Goal: Task Accomplishment & Management: Complete application form

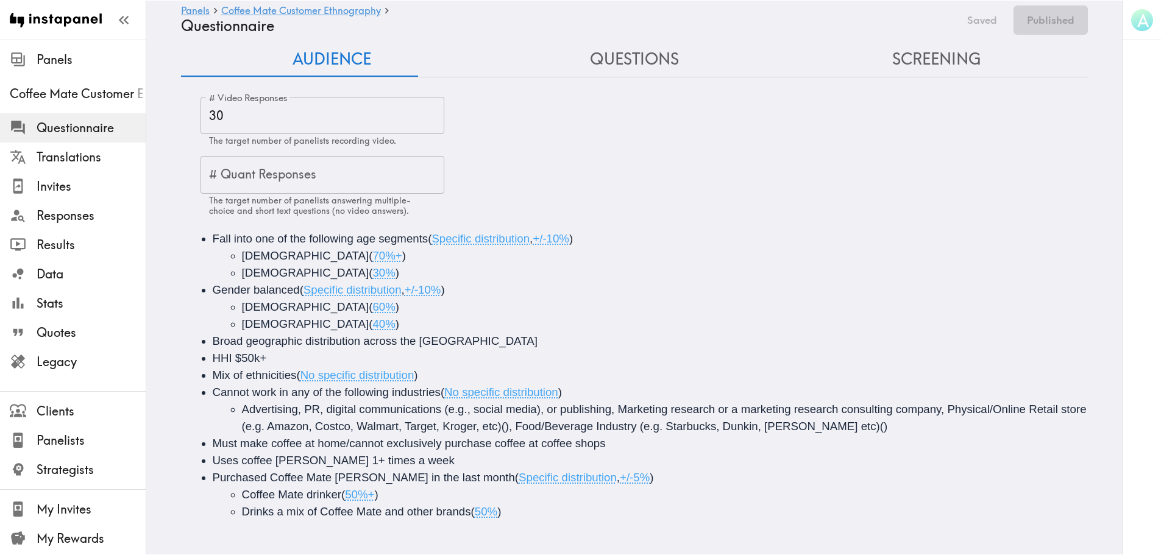
scroll to position [25, 0]
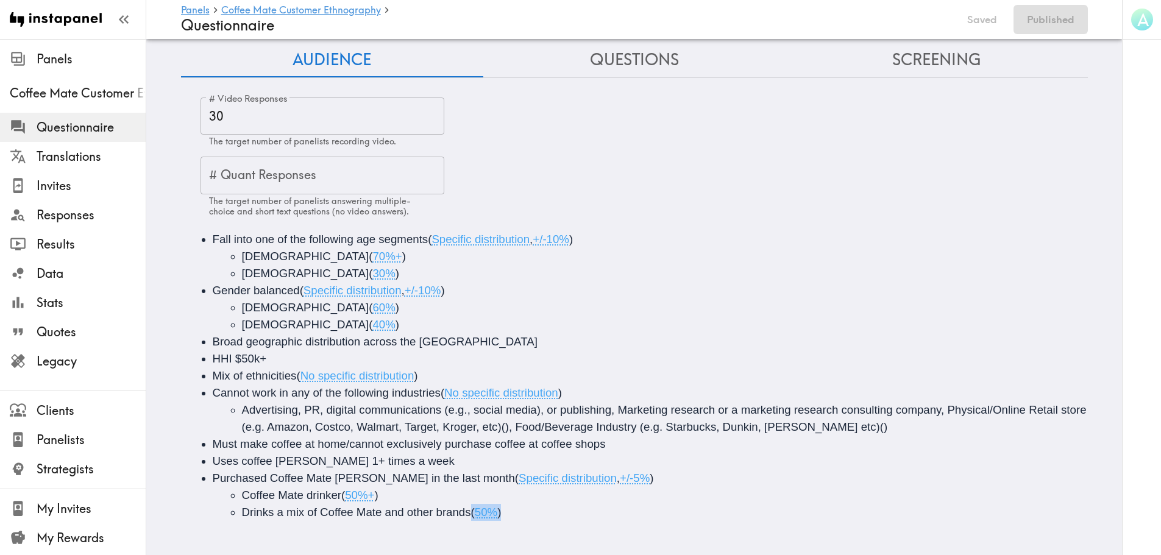
drag, startPoint x: 513, startPoint y: 507, endPoint x: 468, endPoint y: 510, distance: 45.2
click at [468, 482] on li "Drinks a mix of Coffee Mate and other brands ( 50% )" at bounding box center [675, 512] width 866 height 17
click at [530, 482] on li "Drinks a mix of Coffee Mate and other brands ( 50% )" at bounding box center [675, 512] width 866 height 17
drag, startPoint x: 546, startPoint y: 508, endPoint x: 469, endPoint y: 508, distance: 76.8
click at [469, 482] on li "Drinks a mix of Coffee Mate and other brands ( 50% )" at bounding box center [675, 512] width 866 height 17
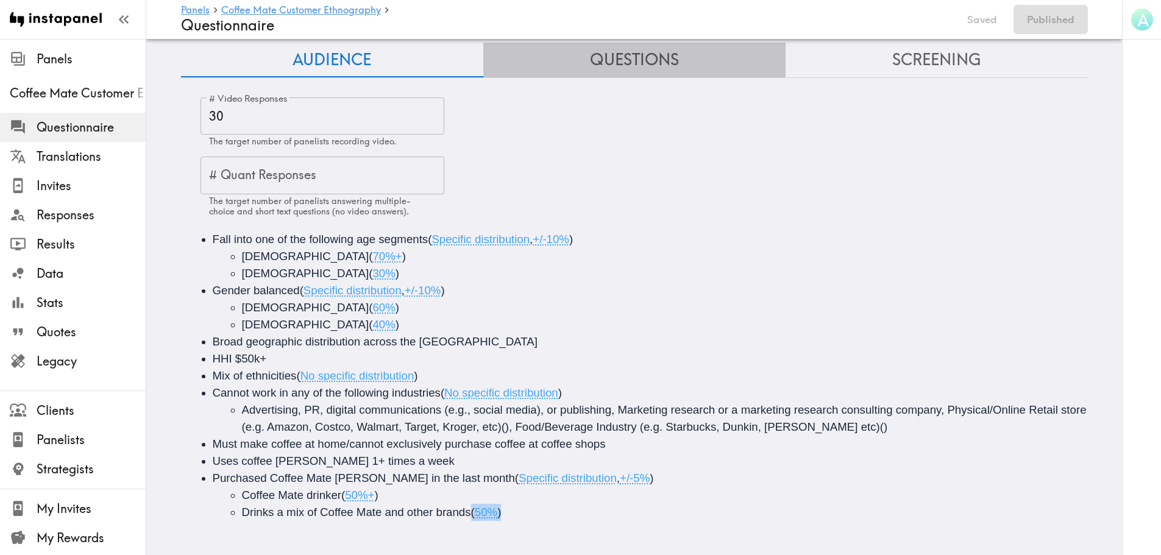
click at [661, 66] on button "Questions" at bounding box center [634, 60] width 302 height 35
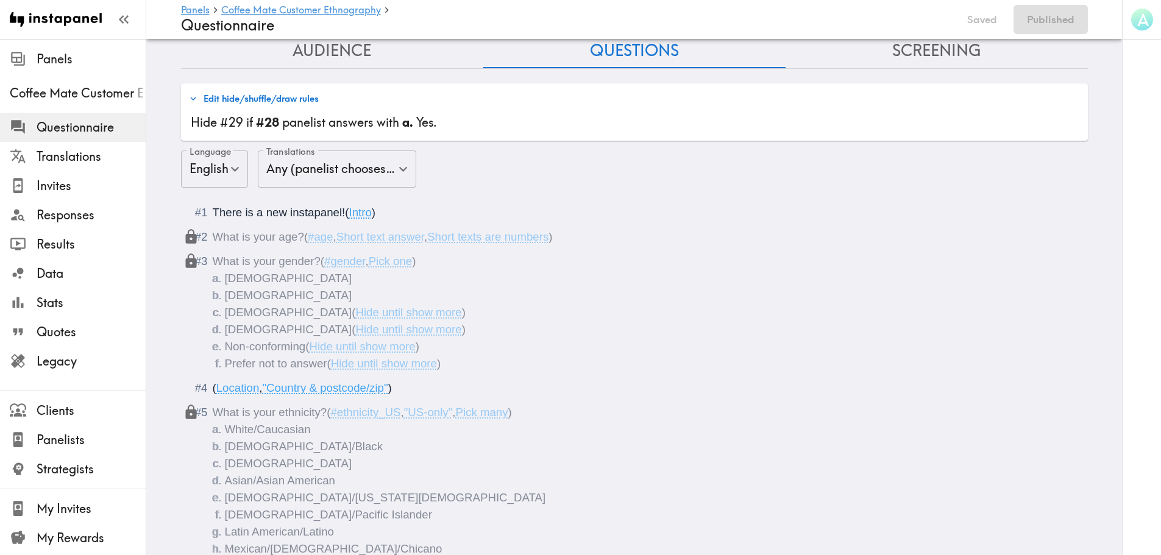
click at [313, 52] on button "Audience" at bounding box center [332, 51] width 302 height 35
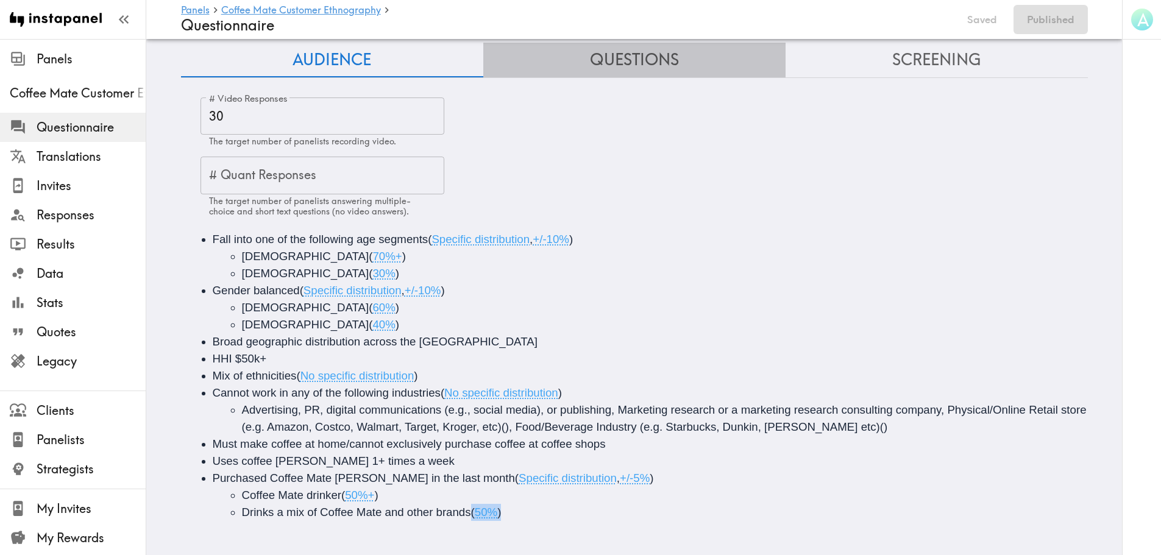
click at [662, 60] on button "Questions" at bounding box center [634, 60] width 302 height 35
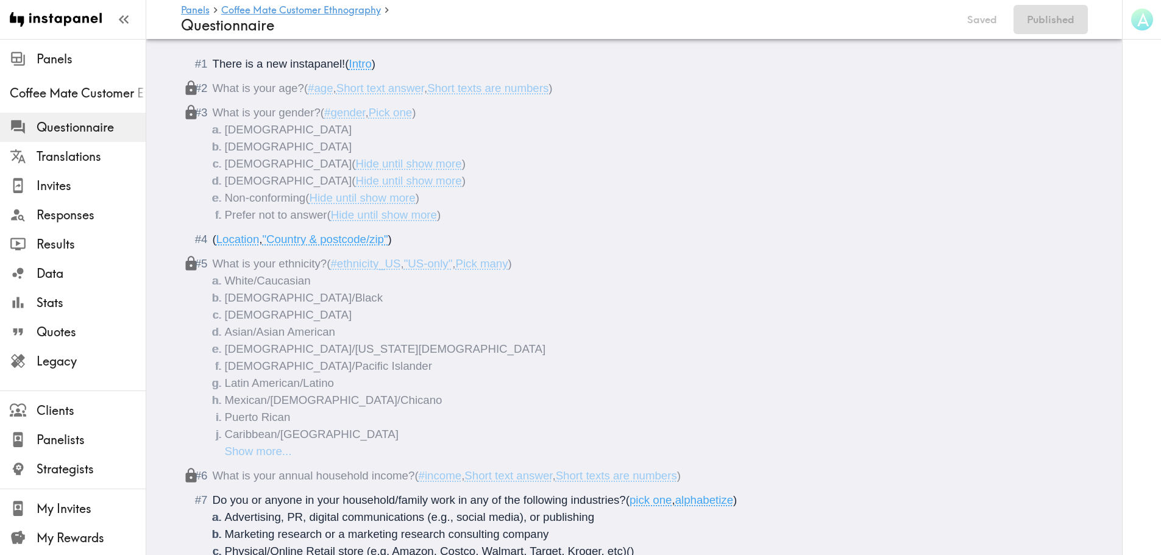
scroll to position [0, 0]
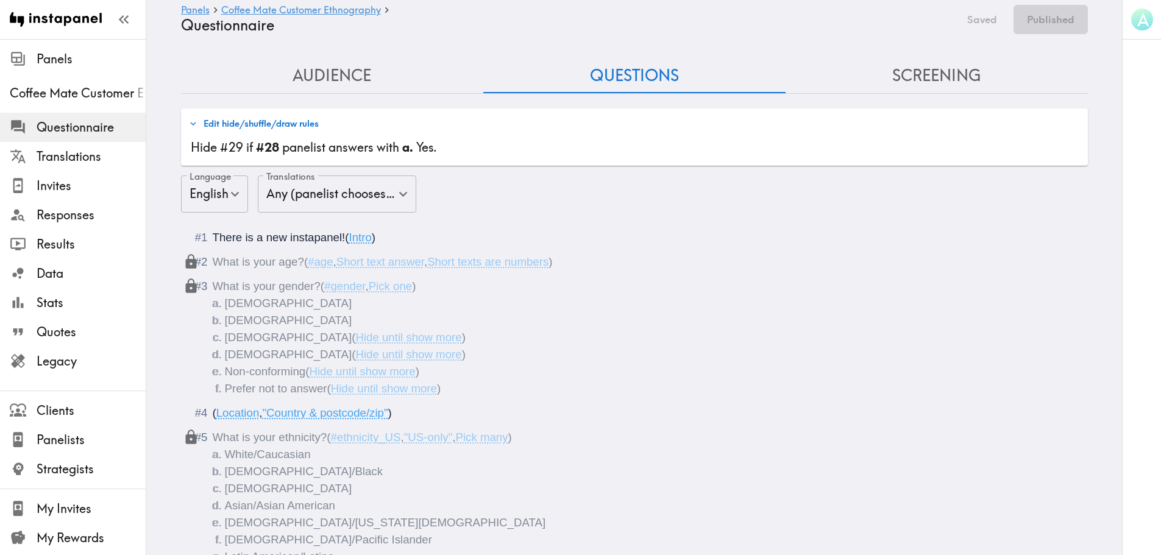
click at [936, 66] on button "Screening" at bounding box center [937, 76] width 302 height 35
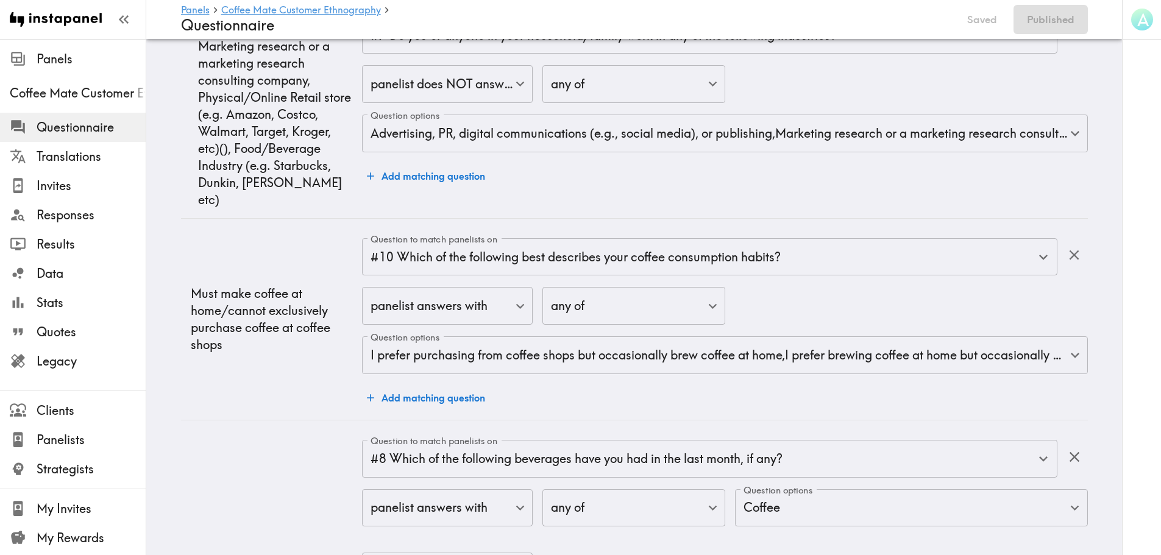
scroll to position [1688, 0]
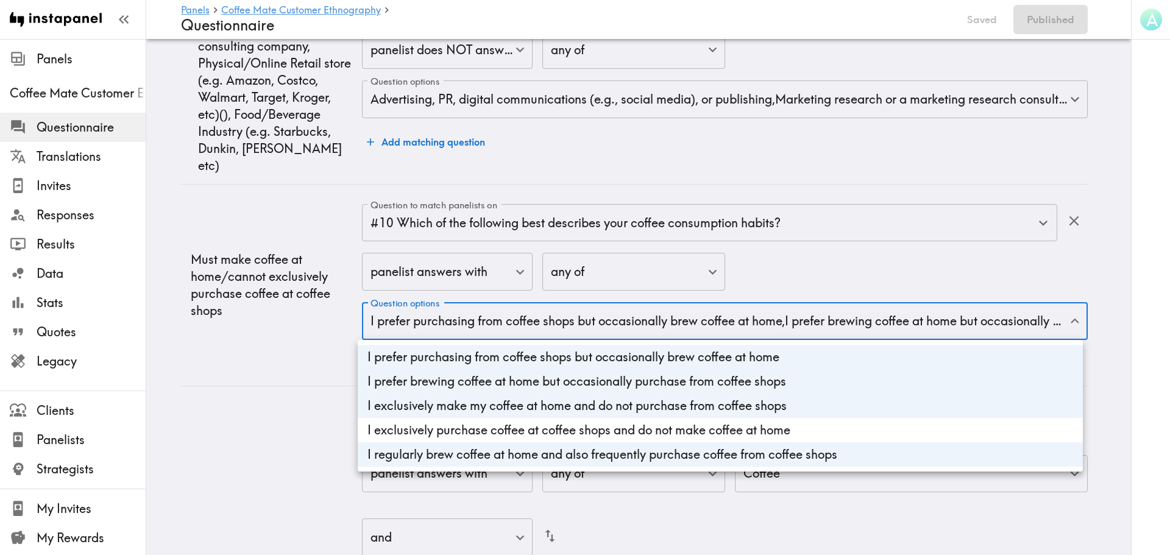
click at [864, 329] on div at bounding box center [585, 277] width 1170 height 555
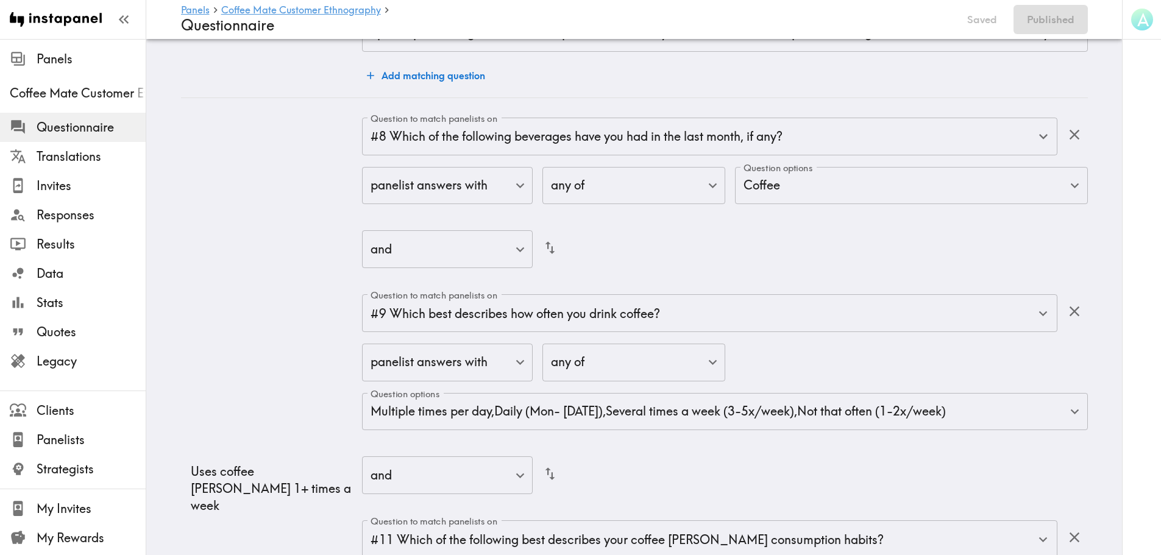
scroll to position [2176, 0]
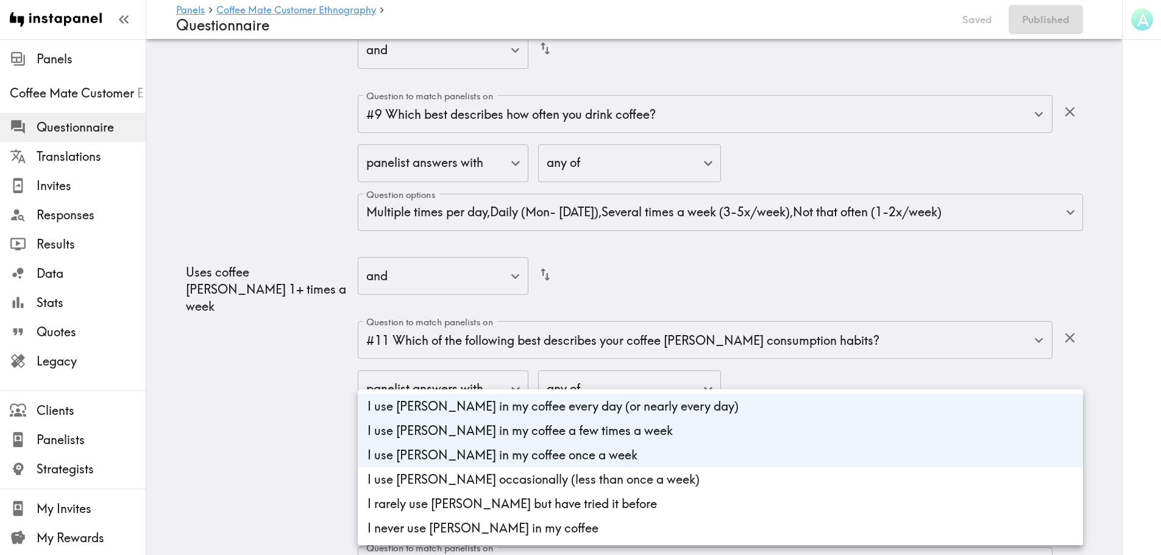
click at [189, 446] on div at bounding box center [585, 277] width 1170 height 555
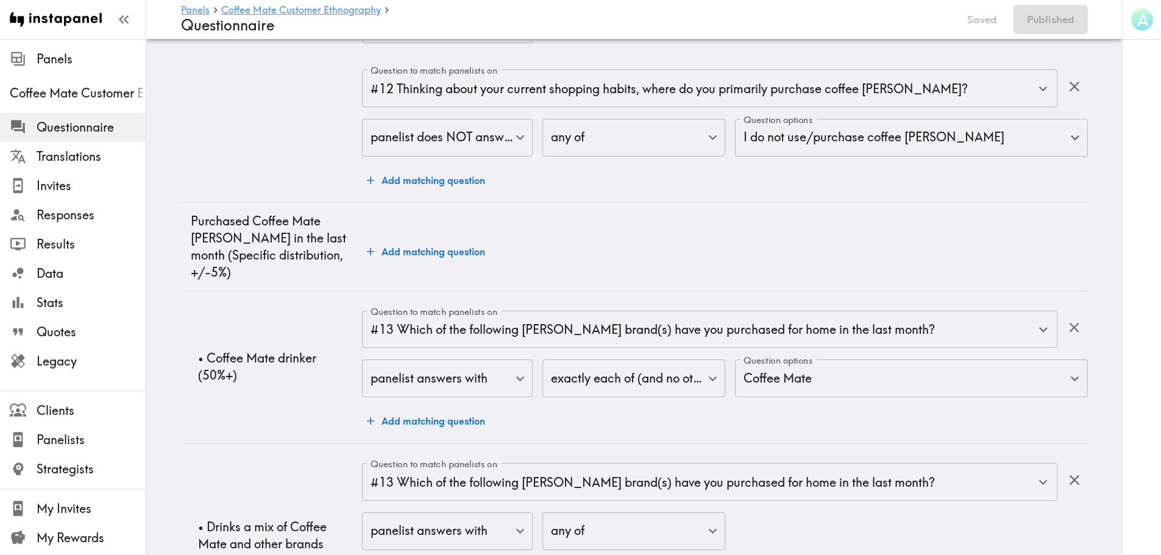
scroll to position [2756, 0]
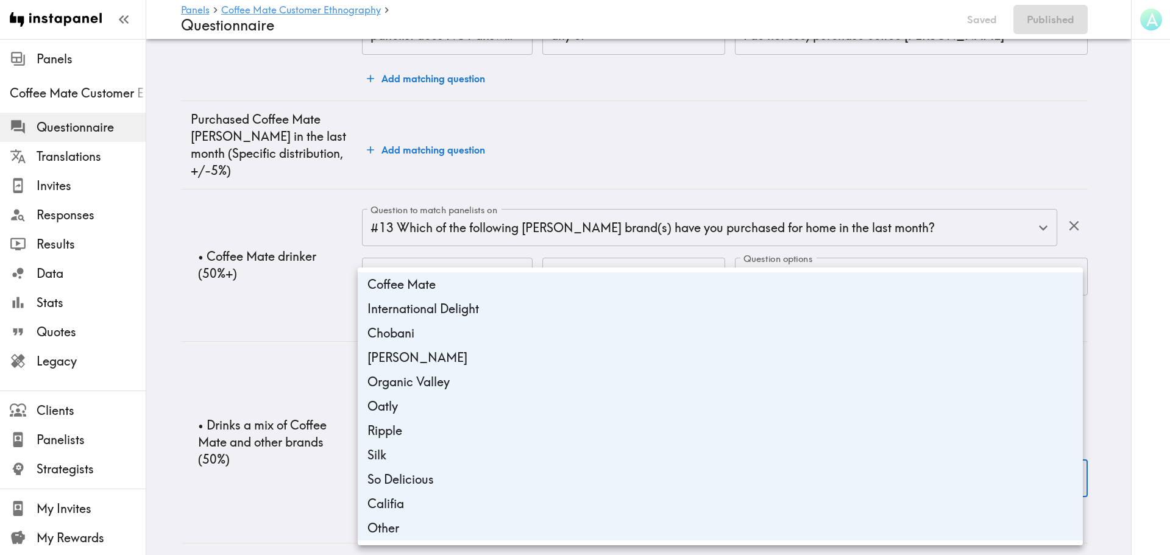
click at [193, 482] on div at bounding box center [585, 277] width 1170 height 555
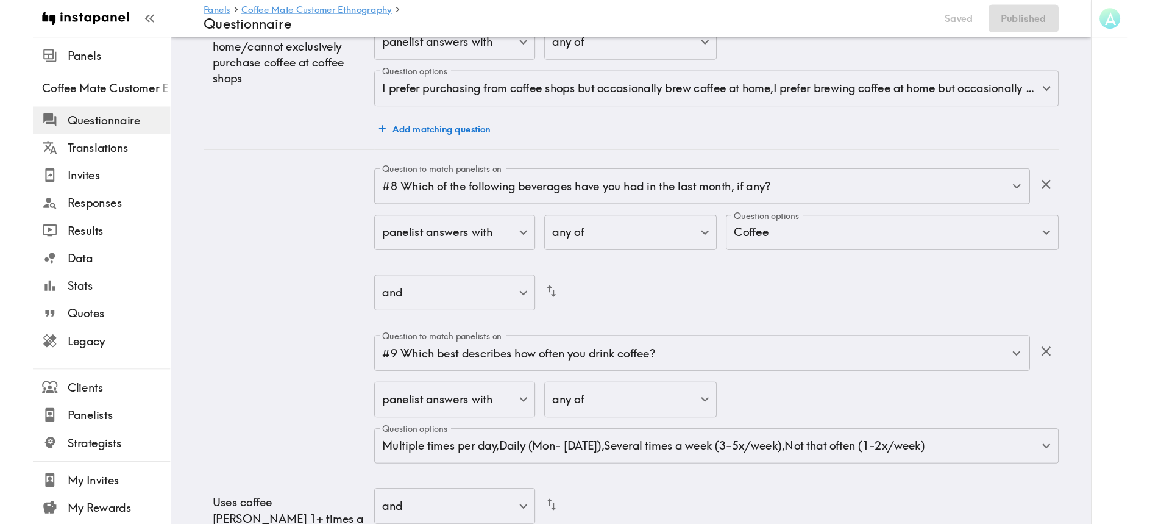
scroll to position [0, 0]
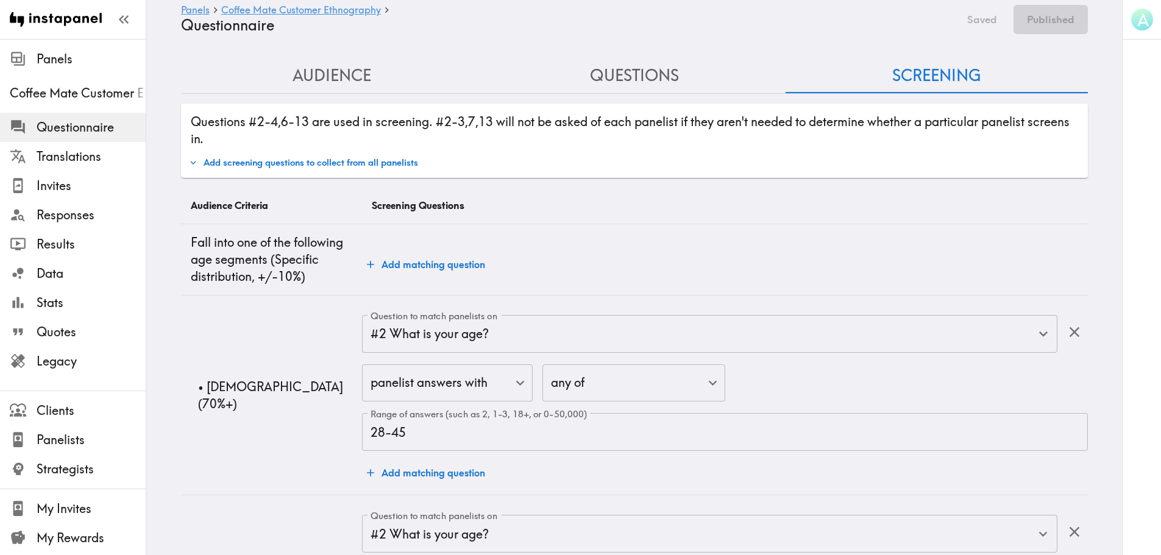
click at [299, 74] on button "Audience" at bounding box center [332, 76] width 302 height 35
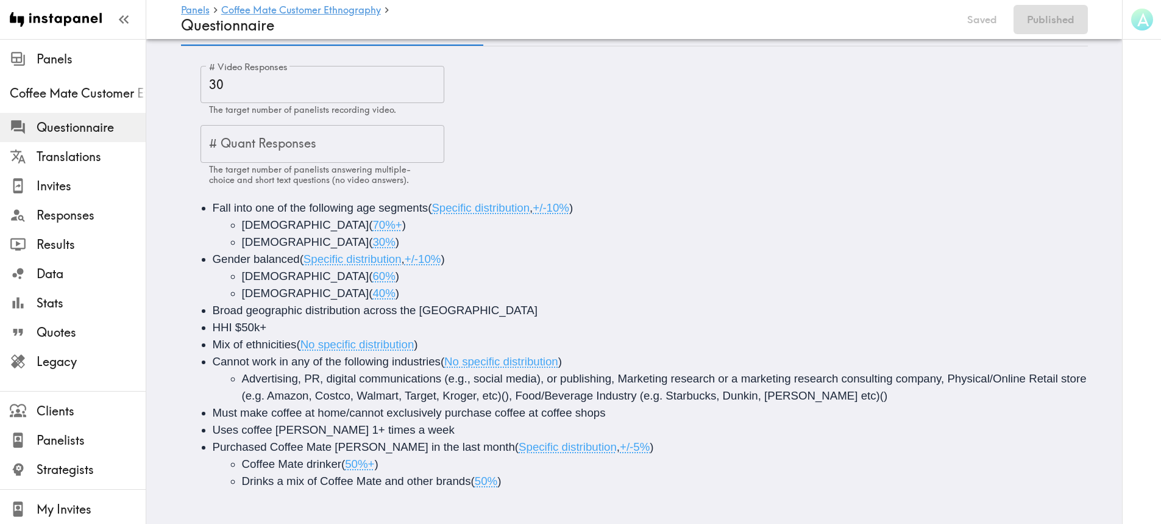
scroll to position [57, 0]
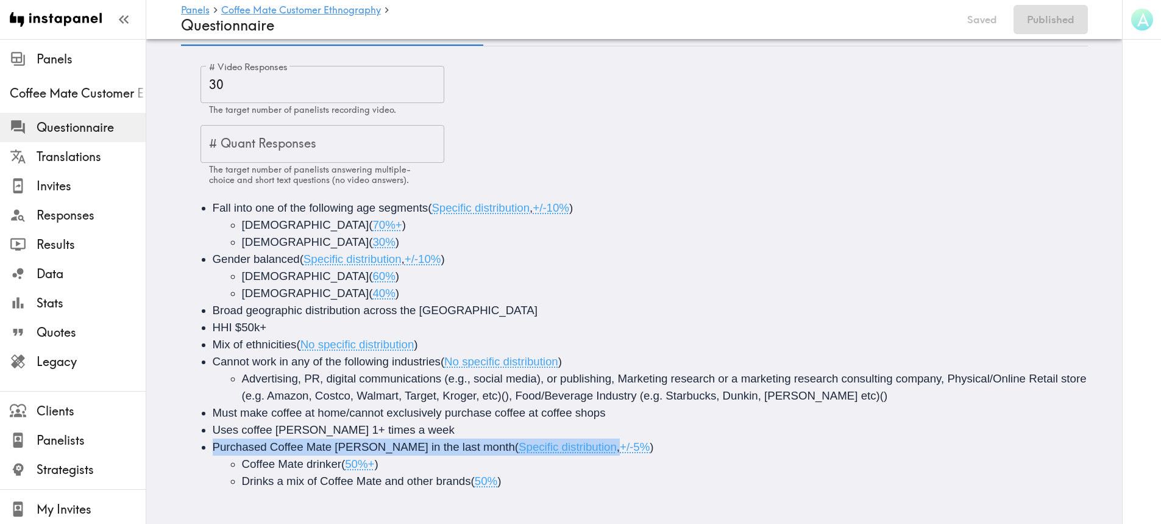
drag, startPoint x: 615, startPoint y: 435, endPoint x: 580, endPoint y: 450, distance: 37.4
click at [569, 444] on li "Purchased Coffee Mate [PERSON_NAME] in the last month ( Specific distribution ,…" at bounding box center [652, 463] width 878 height 51
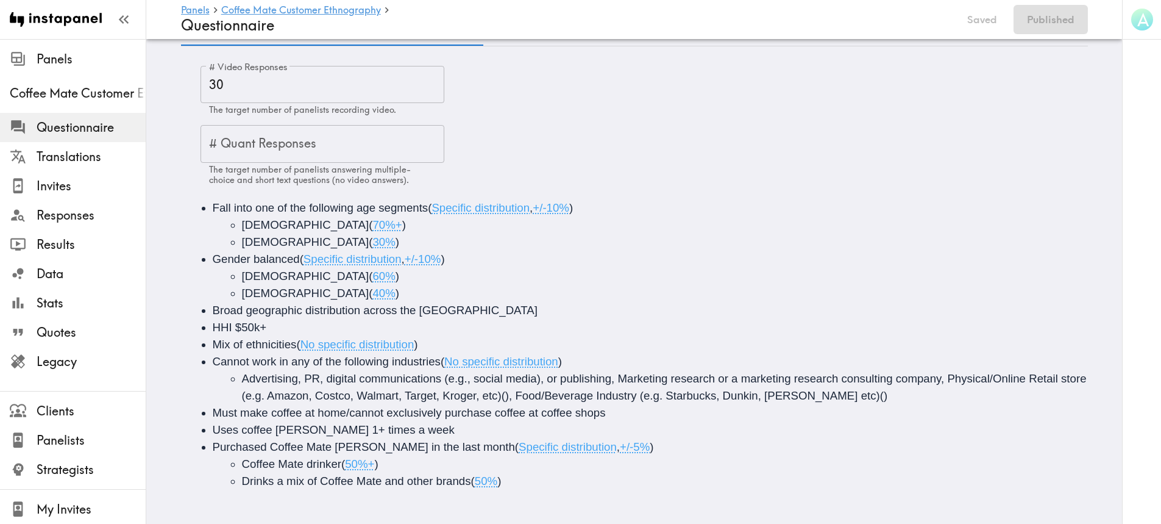
click at [632, 472] on li "Drinks a mix of Coffee Mate and other brands ( 50% )" at bounding box center [675, 480] width 866 height 17
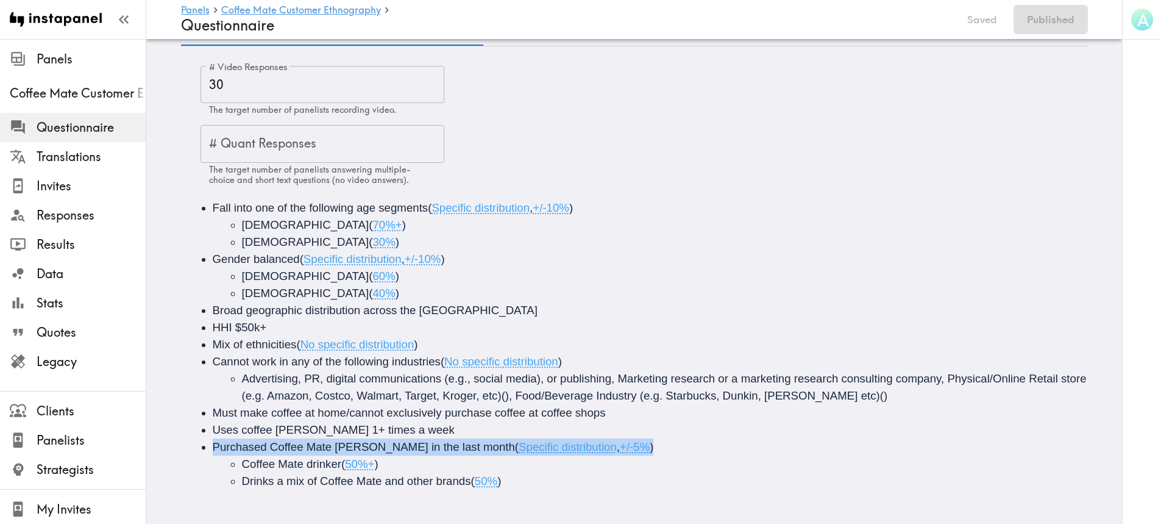
drag, startPoint x: 618, startPoint y: 440, endPoint x: 602, endPoint y: 440, distance: 15.9
click at [602, 440] on li "Purchased Coffee Mate [PERSON_NAME] in the last month ( Specific distribution ,…" at bounding box center [652, 463] width 878 height 51
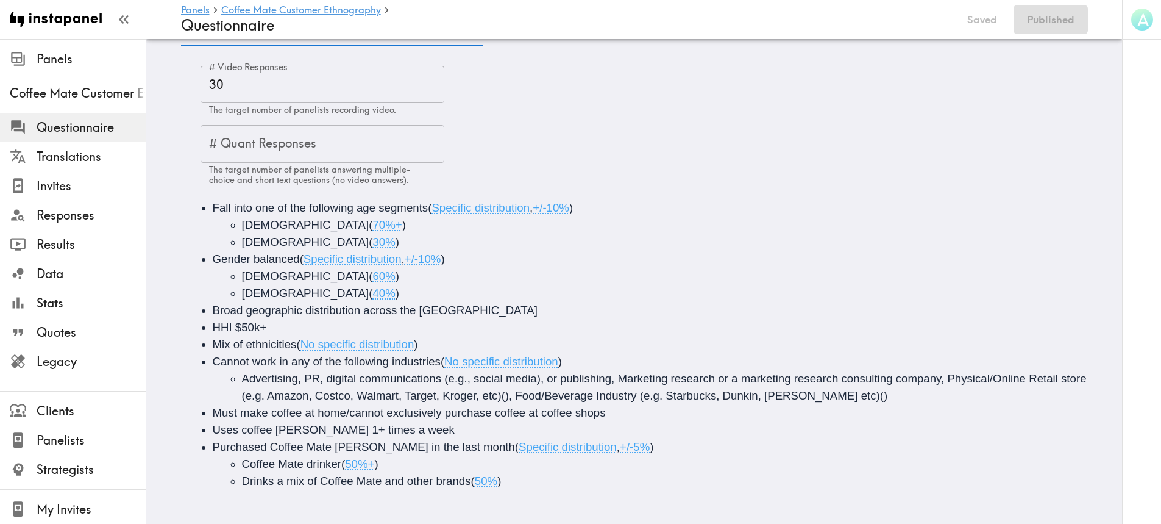
click at [465, 474] on span "Drinks a mix of Coffee Mate and other brands" at bounding box center [356, 480] width 229 height 13
drag, startPoint x: 338, startPoint y: 454, endPoint x: 387, endPoint y: 457, distance: 48.8
click at [387, 457] on li "Coffee Mate drinker ( 50%+ )" at bounding box center [675, 463] width 866 height 17
drag, startPoint x: 521, startPoint y: 472, endPoint x: 469, endPoint y: 474, distance: 51.9
click at [469, 474] on li "Drinks a mix of Coffee Mate and other brands ( 50% )" at bounding box center [675, 480] width 866 height 17
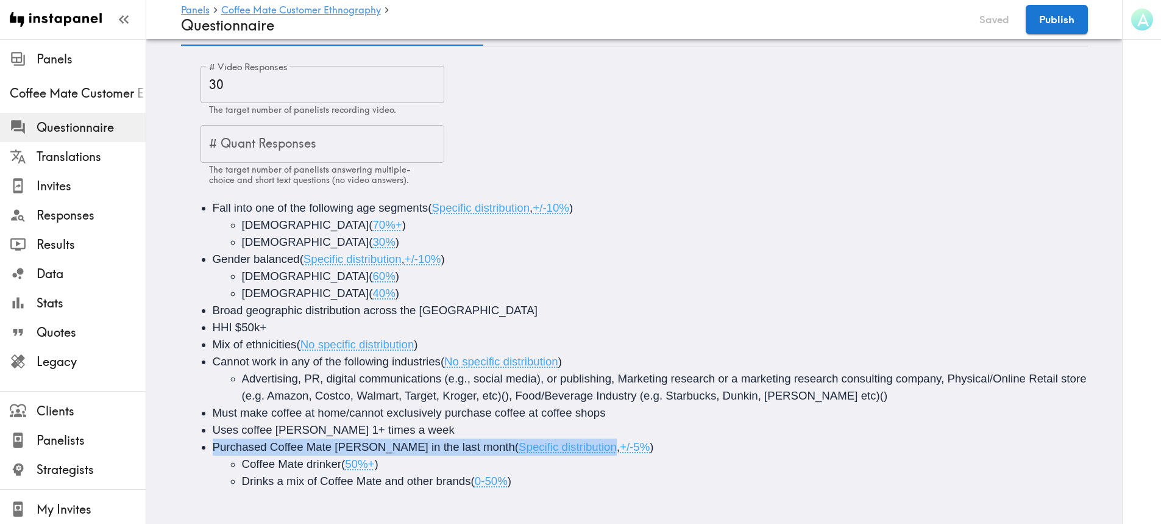
drag, startPoint x: 612, startPoint y: 436, endPoint x: 572, endPoint y: 442, distance: 40.7
click at [566, 441] on li "Purchased Coffee Mate [PERSON_NAME] in the last month ( Specific distribution ,…" at bounding box center [652, 463] width 878 height 51
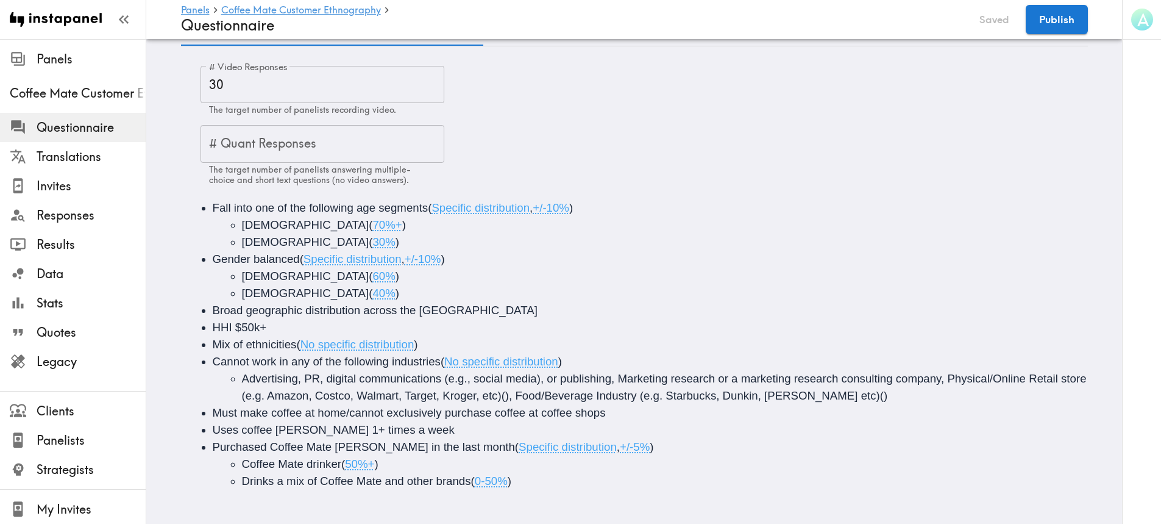
click at [620, 444] on span "+/-5%" at bounding box center [635, 446] width 30 height 13
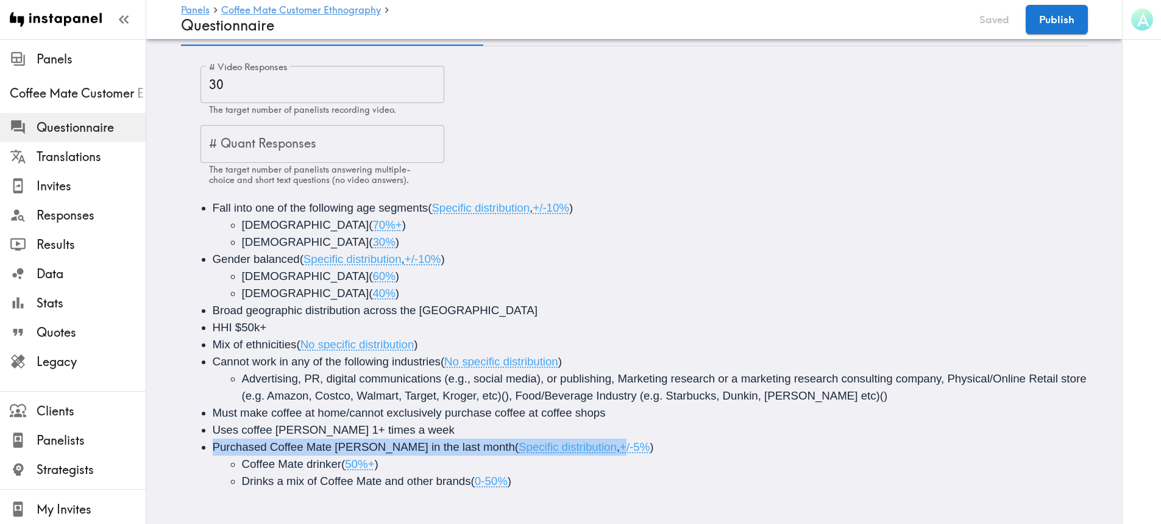
drag, startPoint x: 627, startPoint y: 439, endPoint x: 576, endPoint y: 441, distance: 50.6
click at [576, 441] on li "Purchased Coffee Mate [PERSON_NAME] in the last month ( Specific distribution ,…" at bounding box center [652, 463] width 878 height 51
click at [617, 441] on span "," at bounding box center [618, 446] width 3 height 13
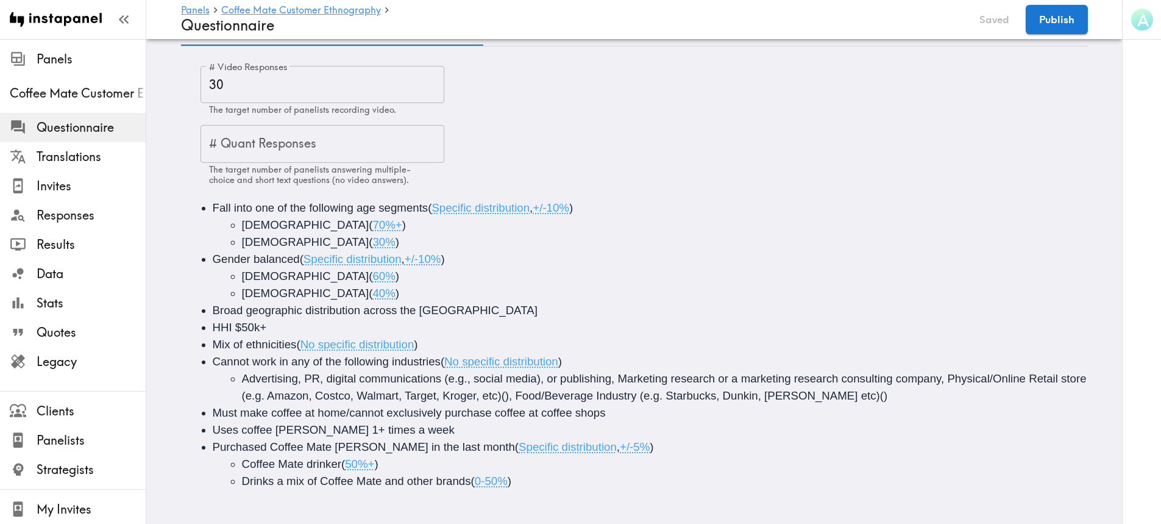
click at [562, 441] on span "Specific distribution" at bounding box center [568, 446] width 98 height 13
drag, startPoint x: 562, startPoint y: 438, endPoint x: 602, endPoint y: 440, distance: 39.7
click at [602, 440] on span "( Specific distribution , +/-5% )" at bounding box center [584, 446] width 139 height 13
click at [690, 455] on li "Coffee Mate drinker ( 50%+ )" at bounding box center [675, 463] width 866 height 17
click at [936, 28] on button "Publish" at bounding box center [1057, 19] width 62 height 29
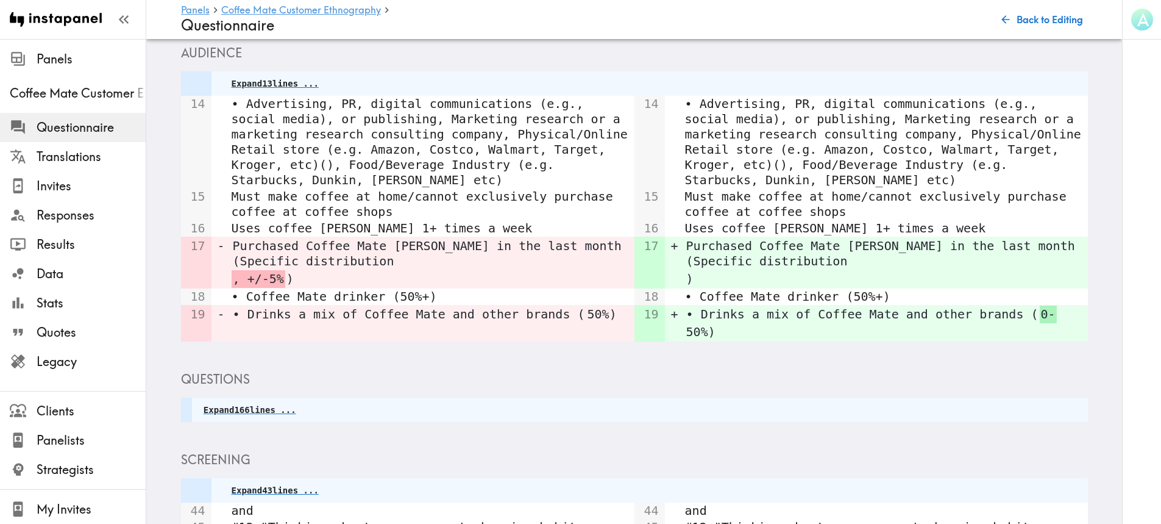
scroll to position [546, 0]
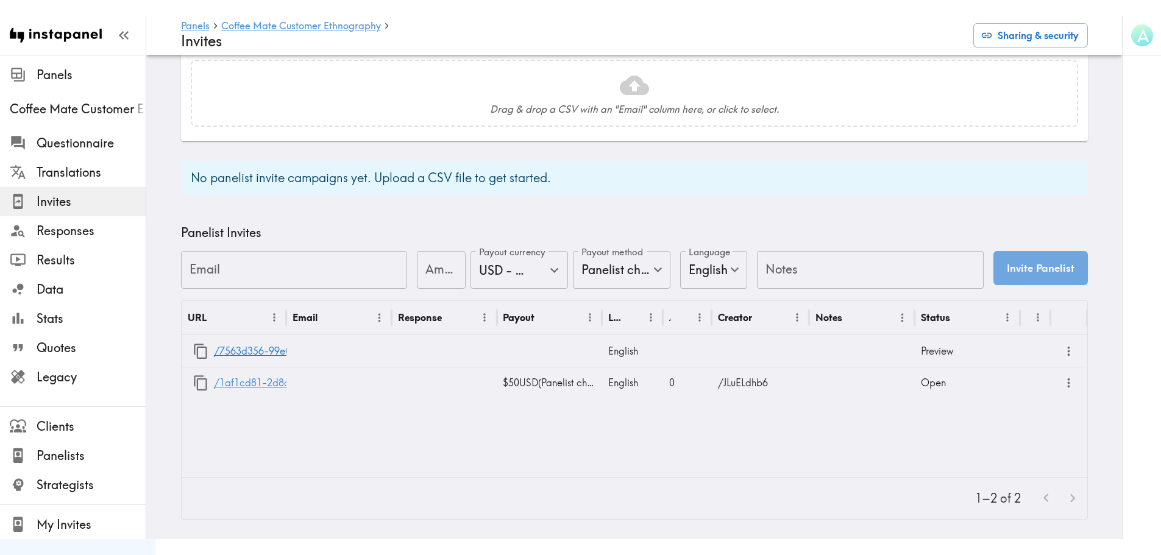
scroll to position [354, 0]
